Goal: Navigation & Orientation: Find specific page/section

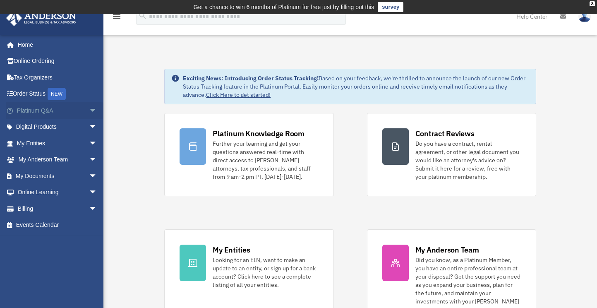
click at [69, 112] on link "Platinum Q&A arrow_drop_down" at bounding box center [58, 110] width 104 height 17
click at [89, 112] on span "arrow_drop_down" at bounding box center [97, 110] width 17 height 17
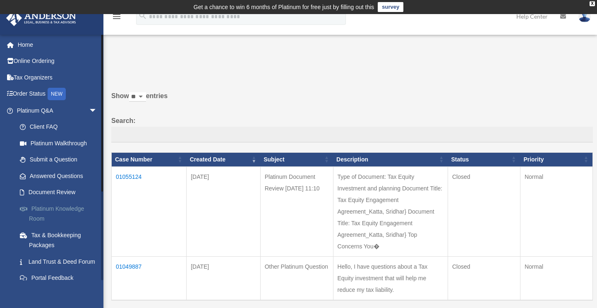
click at [66, 204] on link "Platinum Knowledge Room" at bounding box center [61, 213] width 98 height 26
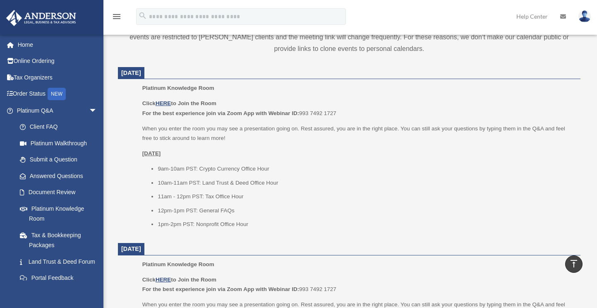
scroll to position [333, 0]
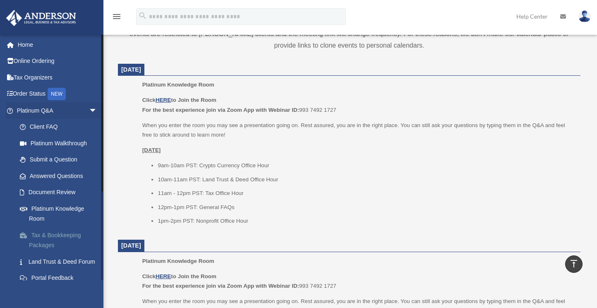
click at [40, 243] on link "Tax & Bookkeeping Packages" at bounding box center [61, 240] width 98 height 26
click at [41, 246] on link "Tax & Bookkeeping Packages" at bounding box center [61, 240] width 98 height 26
click at [49, 238] on link "Tax & Bookkeeping Packages" at bounding box center [61, 240] width 98 height 26
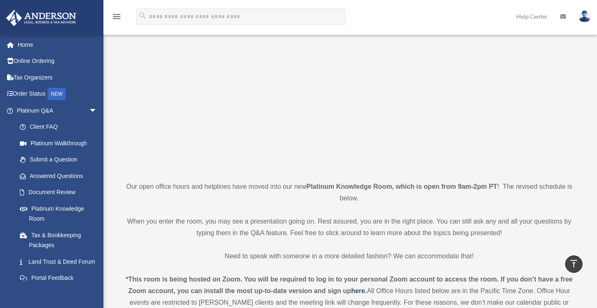
scroll to position [0, 0]
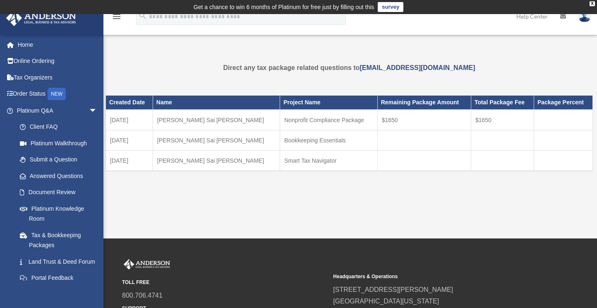
drag, startPoint x: 329, startPoint y: 163, endPoint x: 110, endPoint y: 170, distance: 219.3
click at [110, 170] on tr "08-21-2025 Katta, Ananda Sai Sridhar Prasad Smart Tax Navigator" at bounding box center [349, 161] width 487 height 21
click at [331, 160] on td "Smart Tax Navigator" at bounding box center [329, 161] width 98 height 21
drag, startPoint x: 331, startPoint y: 160, endPoint x: 260, endPoint y: 163, distance: 71.6
click at [260, 163] on tr "08-21-2025 Katta, Ananda Sai Sridhar Prasad Smart Tax Navigator" at bounding box center [349, 161] width 487 height 21
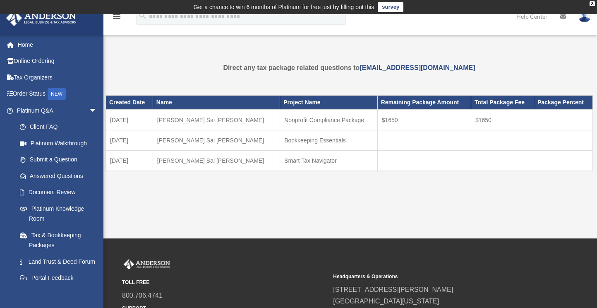
click at [477, 243] on div "TOLL FREE 800.706.4741 SUPPORT info@andersonadvisors.com Headquarters & Operati…" at bounding box center [298, 300] width 597 height 124
click at [45, 108] on link "Platinum Q&A arrow_drop_down" at bounding box center [58, 110] width 104 height 17
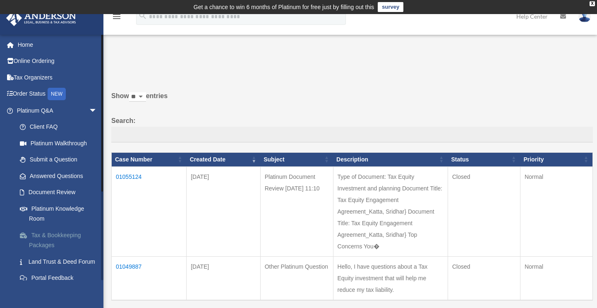
click at [64, 230] on link "Tax & Bookkeeping Packages" at bounding box center [61, 240] width 98 height 26
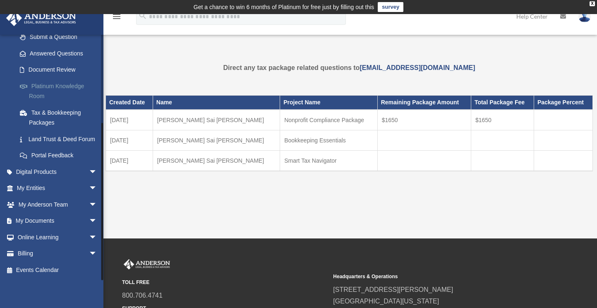
scroll to position [132, 0]
click at [89, 216] on span "arrow_drop_down" at bounding box center [97, 221] width 17 height 17
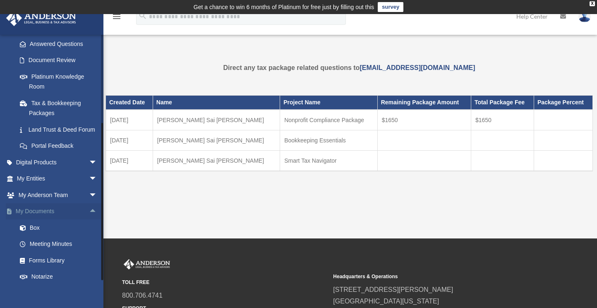
click at [89, 220] on span "arrow_drop_up" at bounding box center [97, 211] width 17 height 17
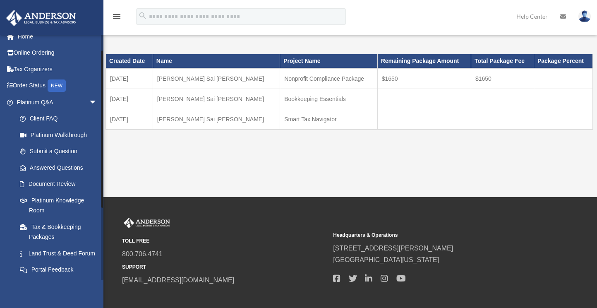
scroll to position [8, 0]
click at [89, 98] on span "arrow_drop_down" at bounding box center [97, 102] width 17 height 17
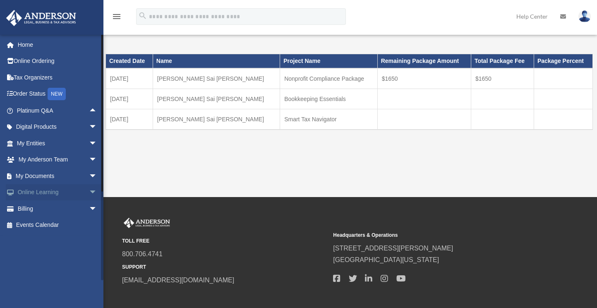
click at [72, 194] on link "Online Learning arrow_drop_down" at bounding box center [58, 192] width 104 height 17
click at [89, 175] on span "arrow_drop_down" at bounding box center [97, 176] width 17 height 17
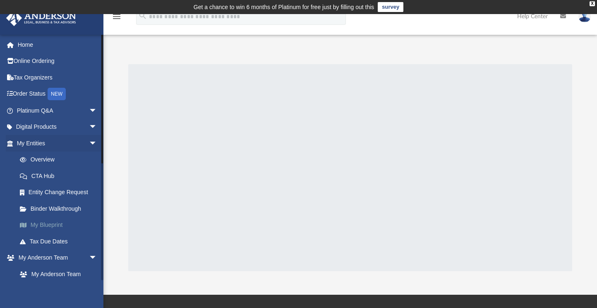
click at [44, 224] on link "My Blueprint" at bounding box center [61, 225] width 98 height 17
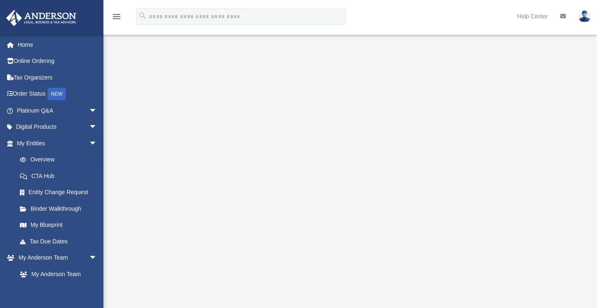
scroll to position [53, 0]
